Goal: Task Accomplishment & Management: Use online tool/utility

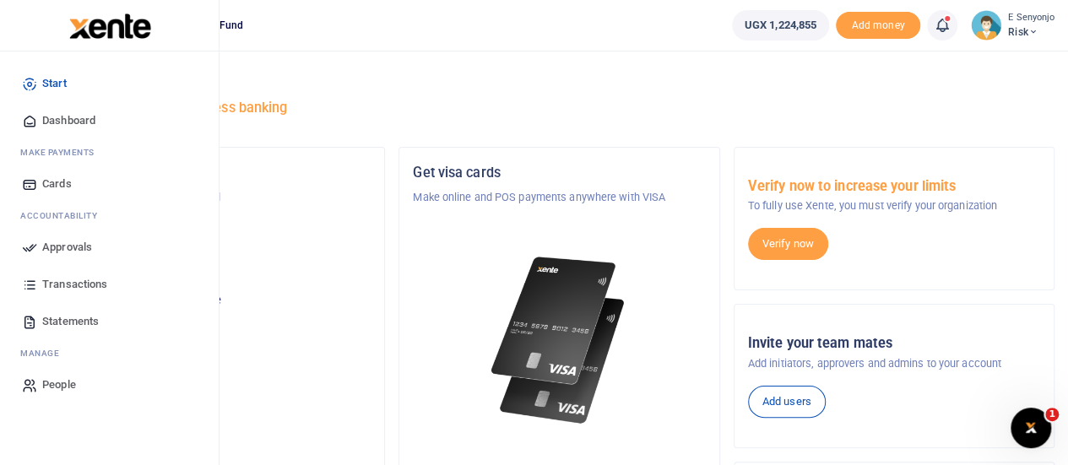
click at [68, 245] on span "Approvals" at bounding box center [67, 247] width 50 height 17
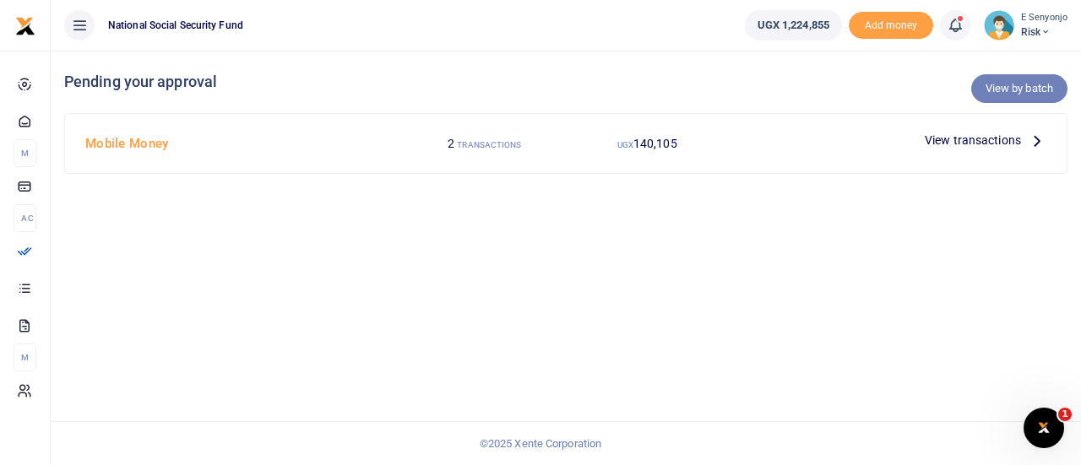
click at [1002, 91] on link "View by batch" at bounding box center [1019, 88] width 96 height 29
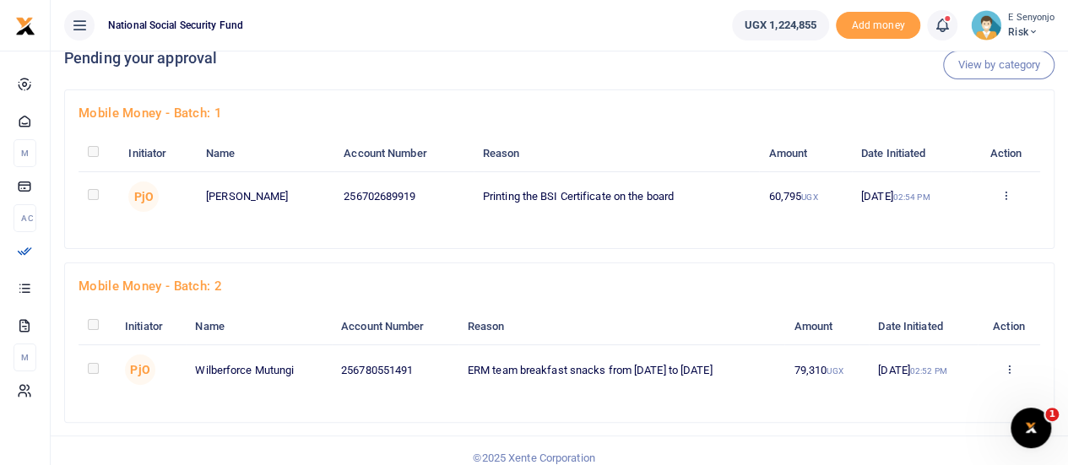
scroll to position [36, 0]
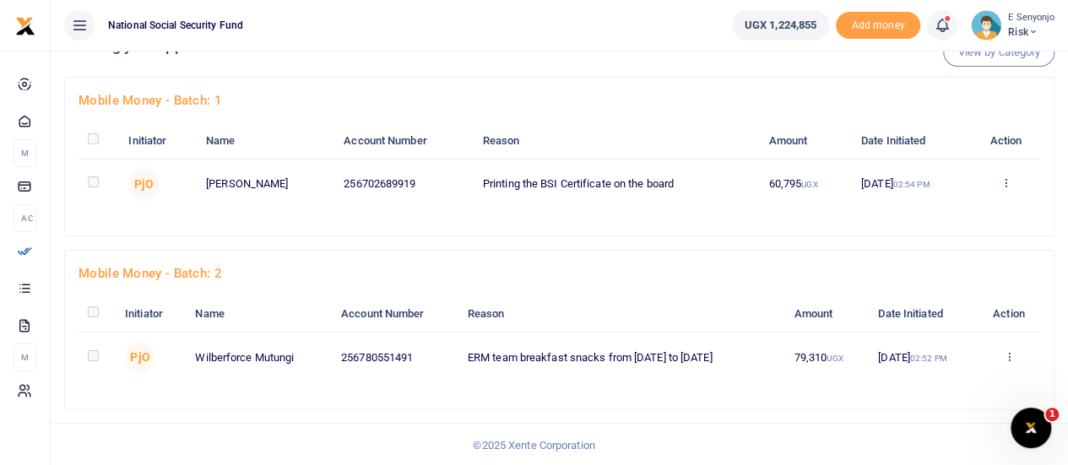
click at [1006, 182] on icon at bounding box center [1006, 182] width 11 height 12
click at [942, 209] on link "Approve" at bounding box center [944, 211] width 133 height 24
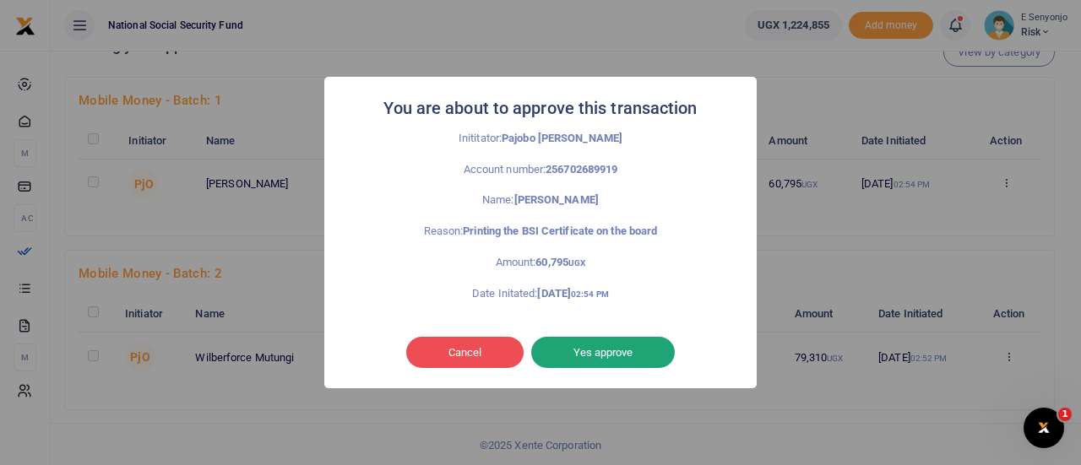
click at [597, 356] on button "Yes approve" at bounding box center [603, 353] width 144 height 32
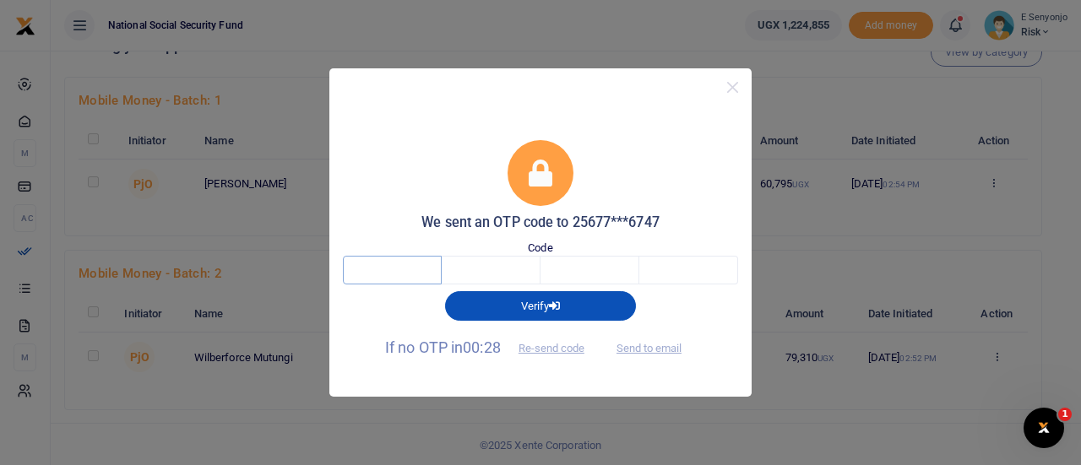
click at [383, 269] on input "text" at bounding box center [392, 270] width 99 height 29
type input "9"
type input "1"
type input "2"
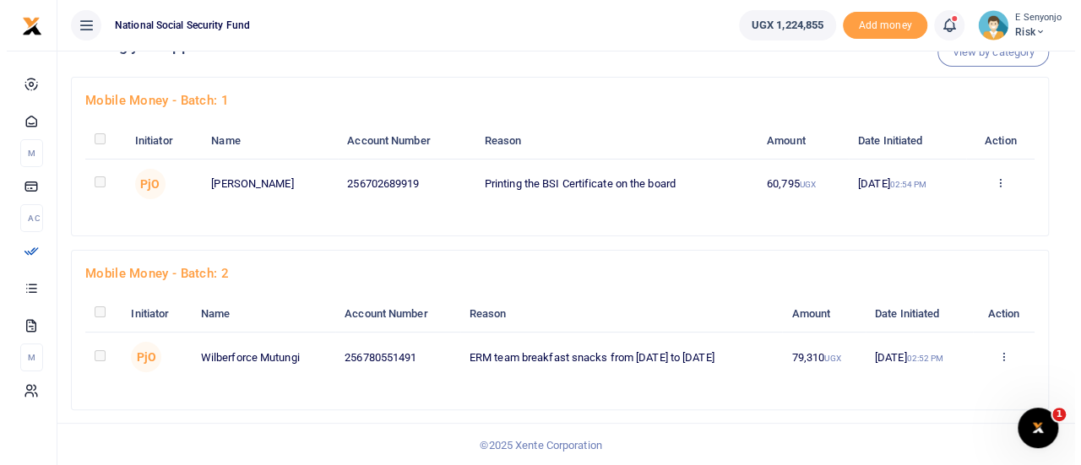
scroll to position [0, 0]
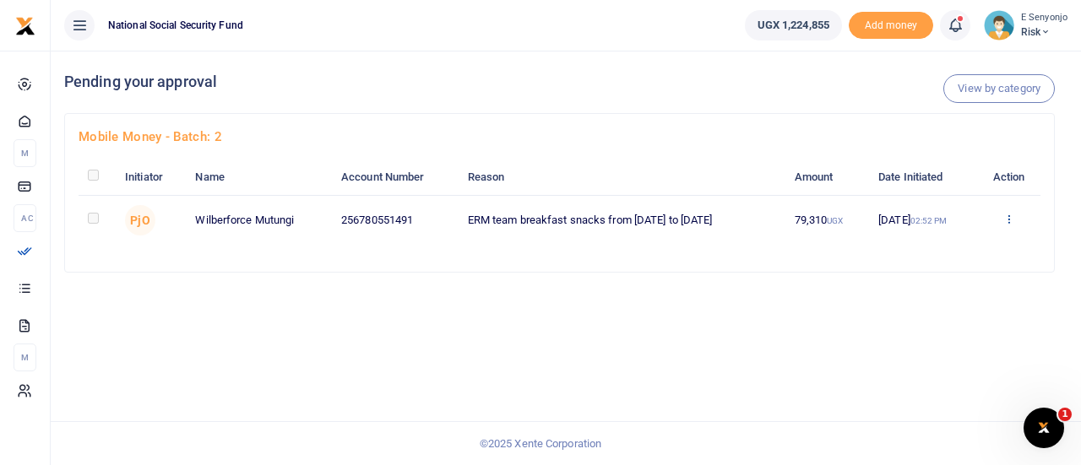
click at [1010, 215] on icon at bounding box center [1008, 219] width 11 height 12
click at [942, 249] on link "Approve" at bounding box center [948, 248] width 133 height 24
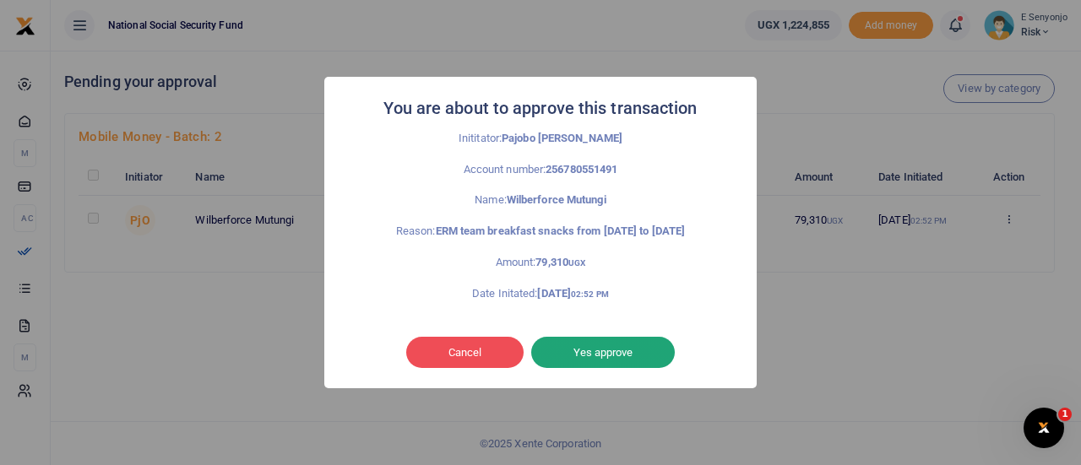
click at [625, 345] on button "Yes approve" at bounding box center [603, 353] width 144 height 32
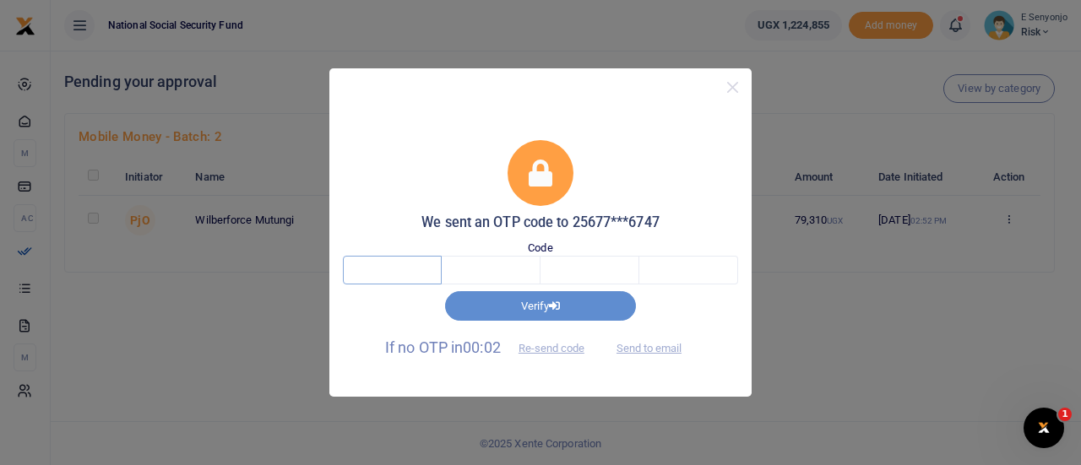
click at [384, 262] on input "text" at bounding box center [392, 270] width 99 height 29
type input "2"
type input "0"
type input "3"
type input "8"
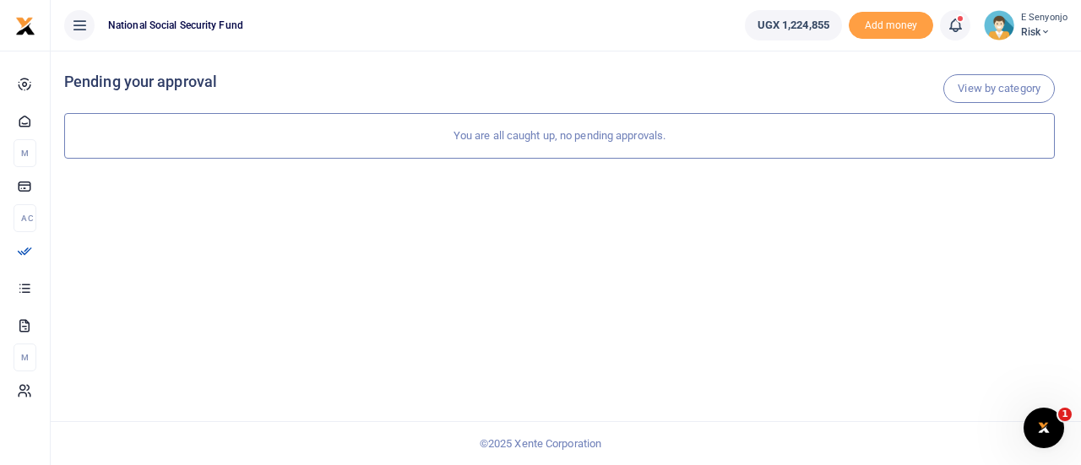
click at [659, 306] on div "View by category Pending your approval" at bounding box center [560, 258] width 1018 height 415
click at [1047, 30] on icon at bounding box center [1045, 32] width 10 height 12
click at [980, 122] on link "Logout" at bounding box center [999, 123] width 133 height 24
